Goal: Task Accomplishment & Management: Manage account settings

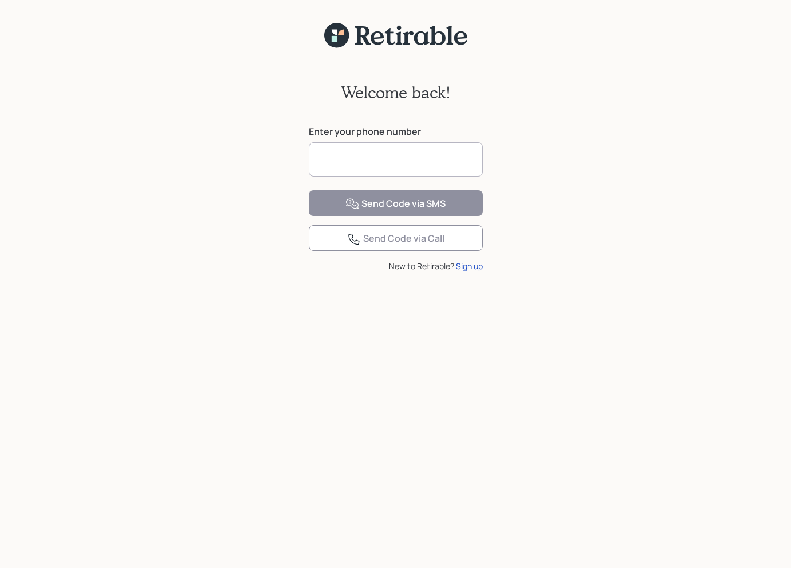
click at [396, 155] on input at bounding box center [396, 159] width 174 height 34
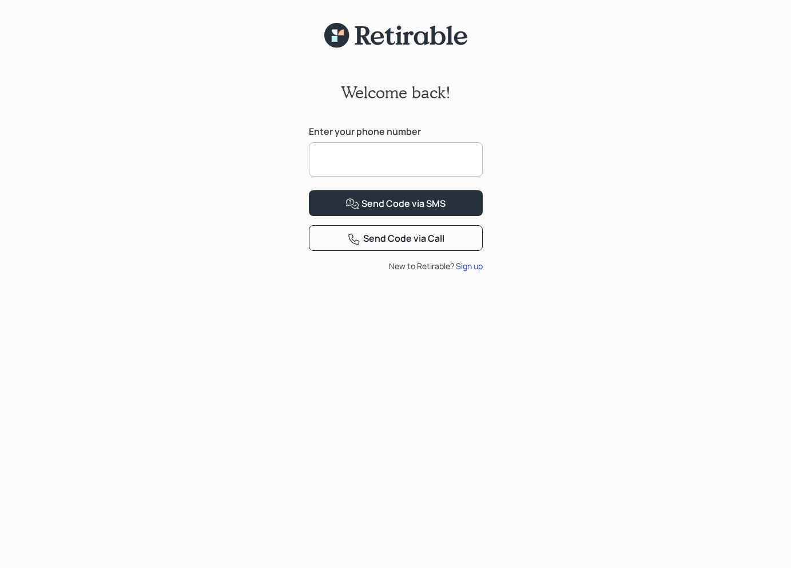
type input "**********"
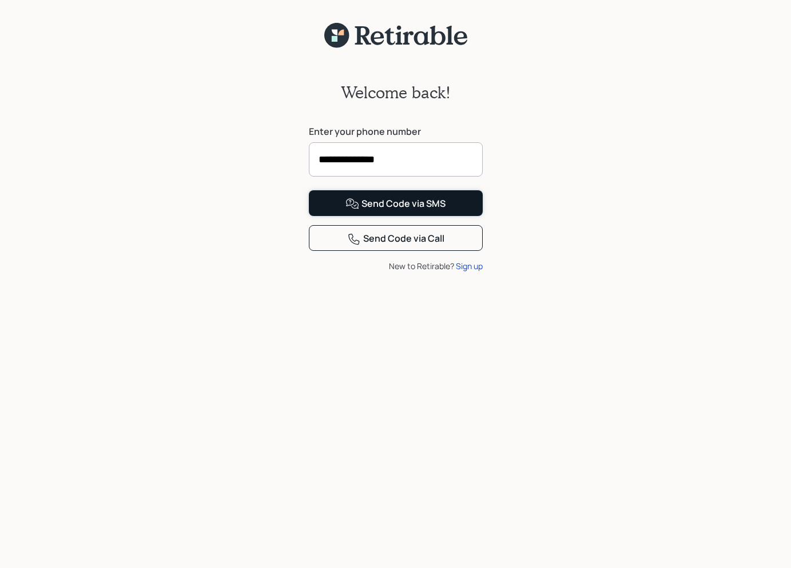
click at [379, 211] on div "Send Code via SMS" at bounding box center [395, 204] width 100 height 14
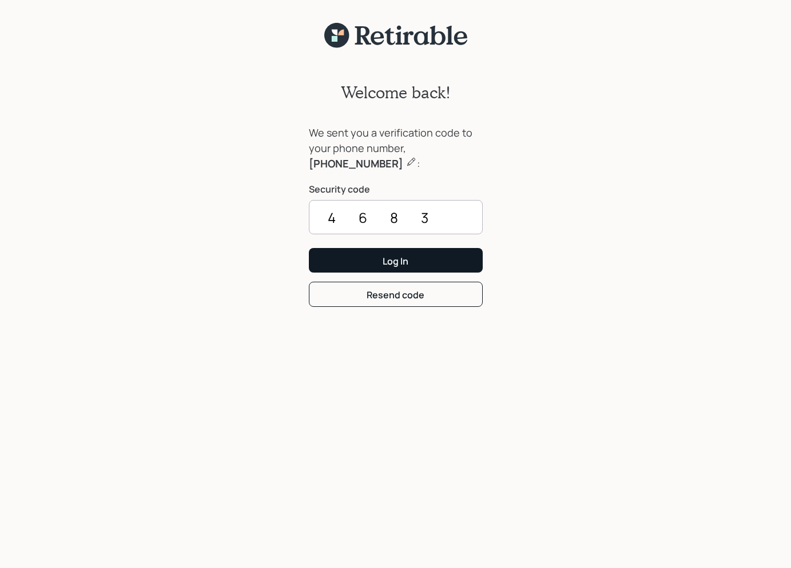
type input "4683"
click at [385, 258] on div "Log In" at bounding box center [395, 261] width 26 height 13
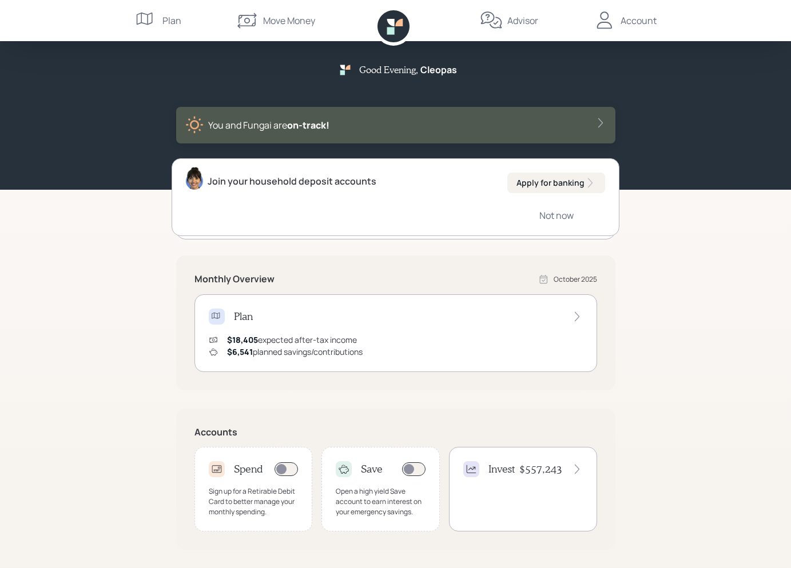
click at [637, 23] on div "Account" at bounding box center [638, 21] width 36 height 14
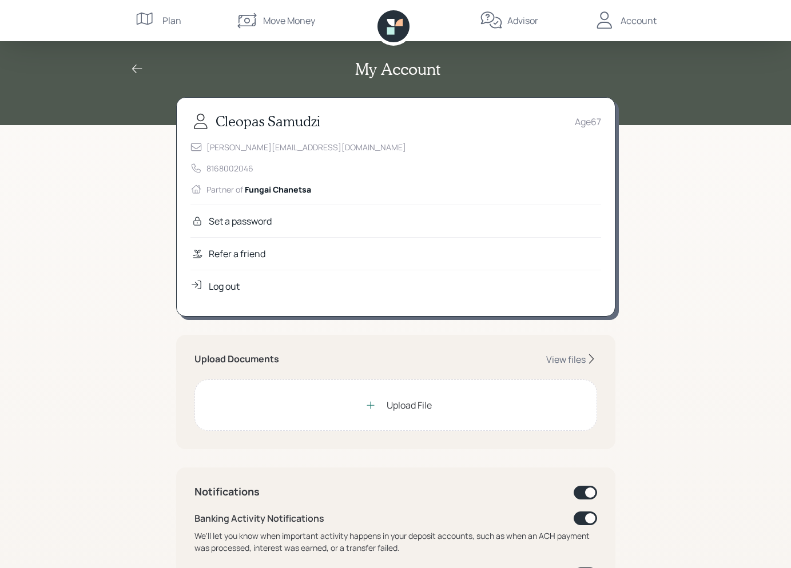
click at [134, 68] on icon at bounding box center [137, 69] width 14 height 14
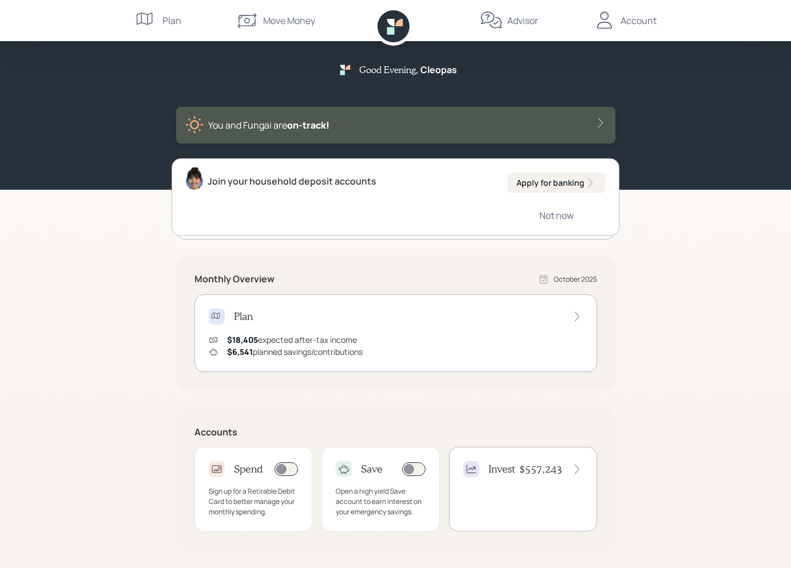
click at [173, 23] on div "Plan" at bounding box center [171, 21] width 19 height 14
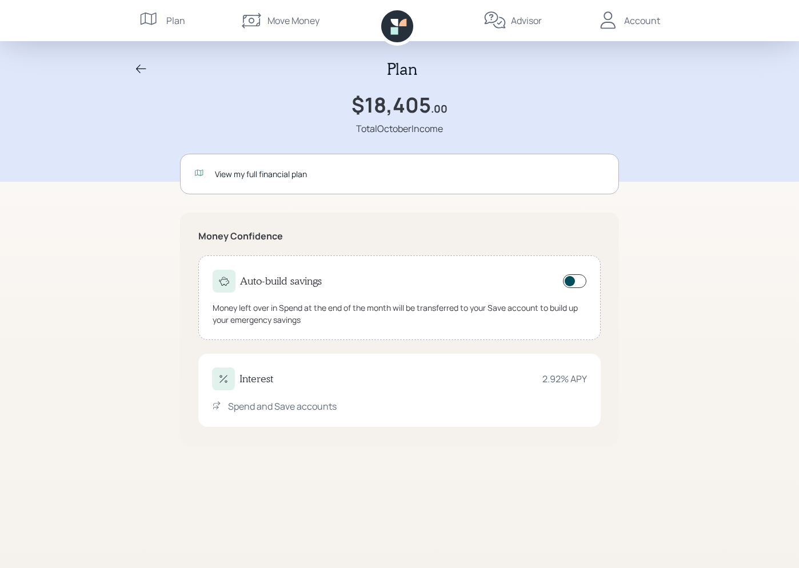
click at [643, 24] on div "Account" at bounding box center [642, 21] width 36 height 14
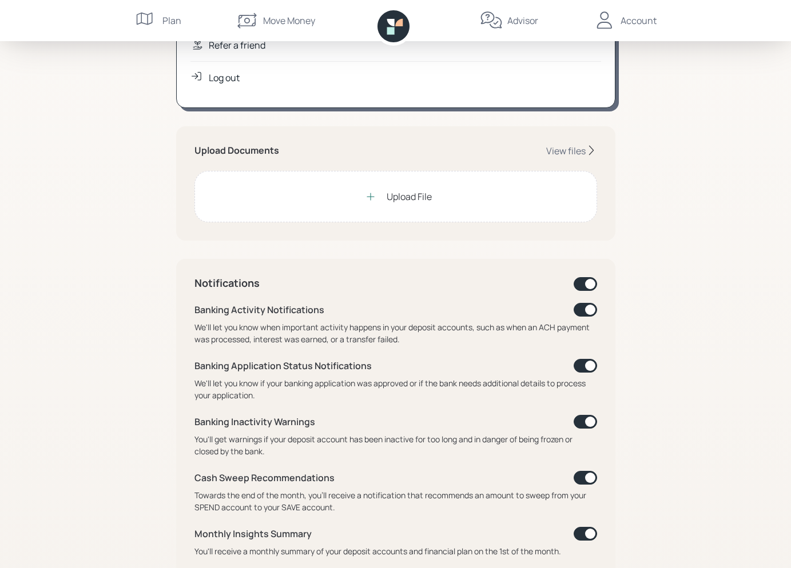
scroll to position [229, 0]
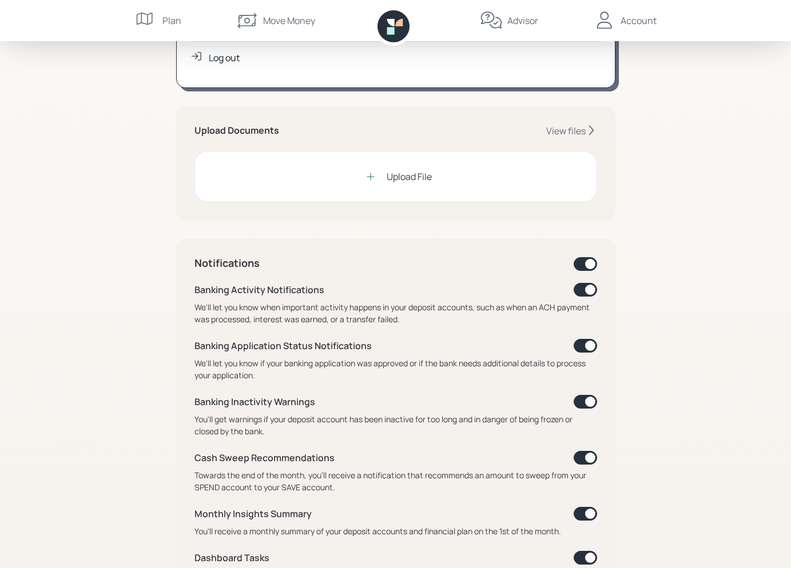
click at [584, 292] on span at bounding box center [584, 290] width 23 height 14
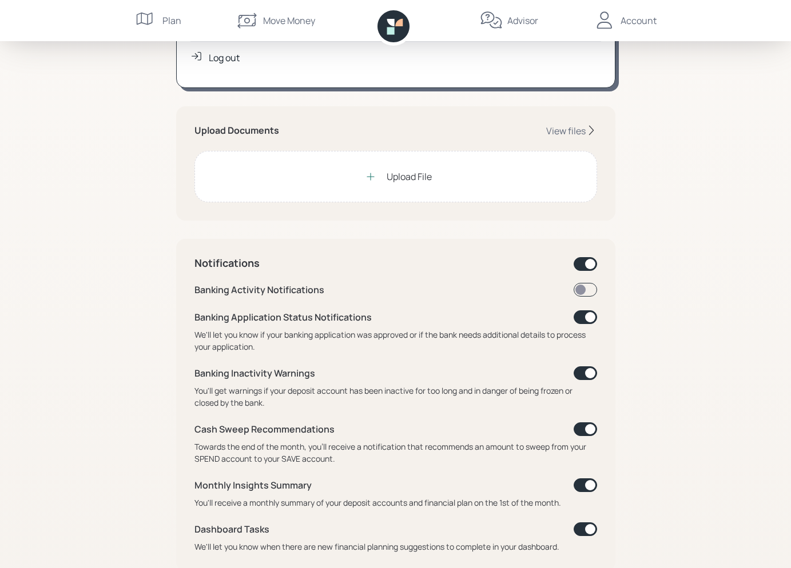
click at [582, 287] on span at bounding box center [584, 290] width 23 height 14
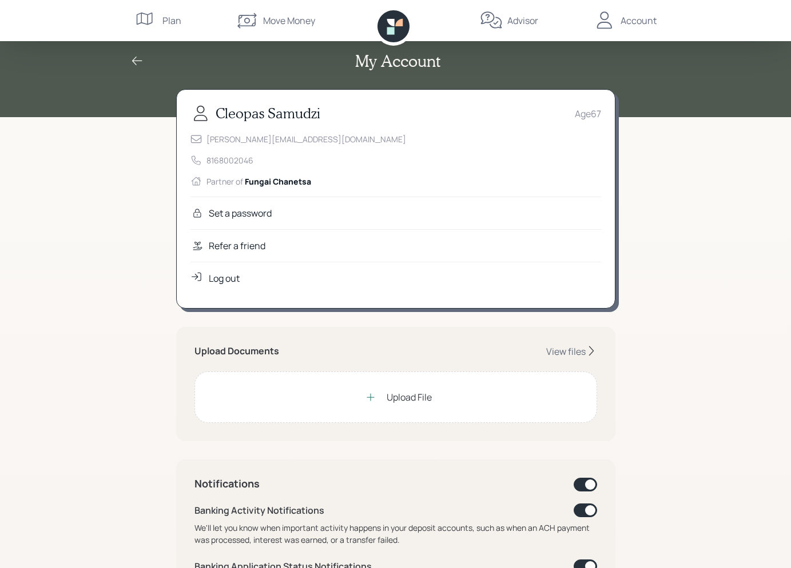
scroll to position [0, 0]
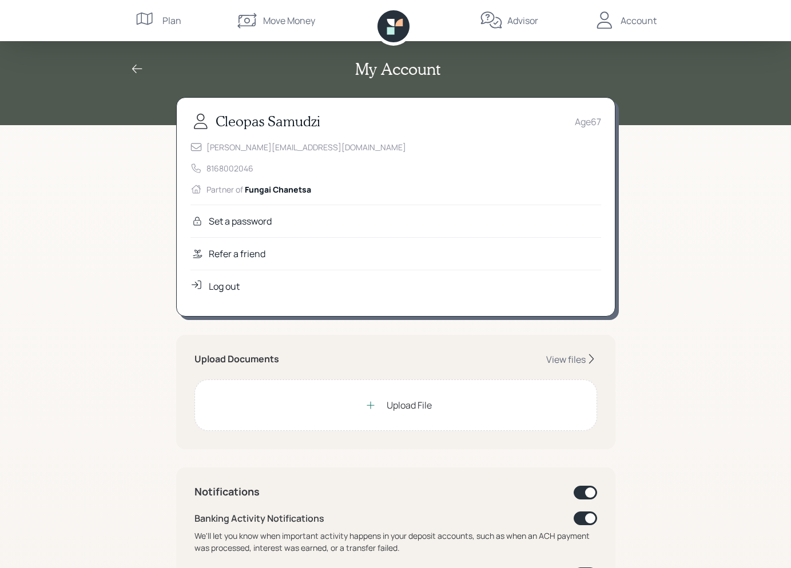
click at [644, 22] on div "Account" at bounding box center [638, 21] width 36 height 14
click at [640, 22] on div "Account" at bounding box center [638, 21] width 36 height 14
click at [604, 19] on icon at bounding box center [603, 19] width 15 height 17
click at [220, 288] on div "Log out" at bounding box center [224, 287] width 31 height 14
